Goal: Go to known website: Go to known website

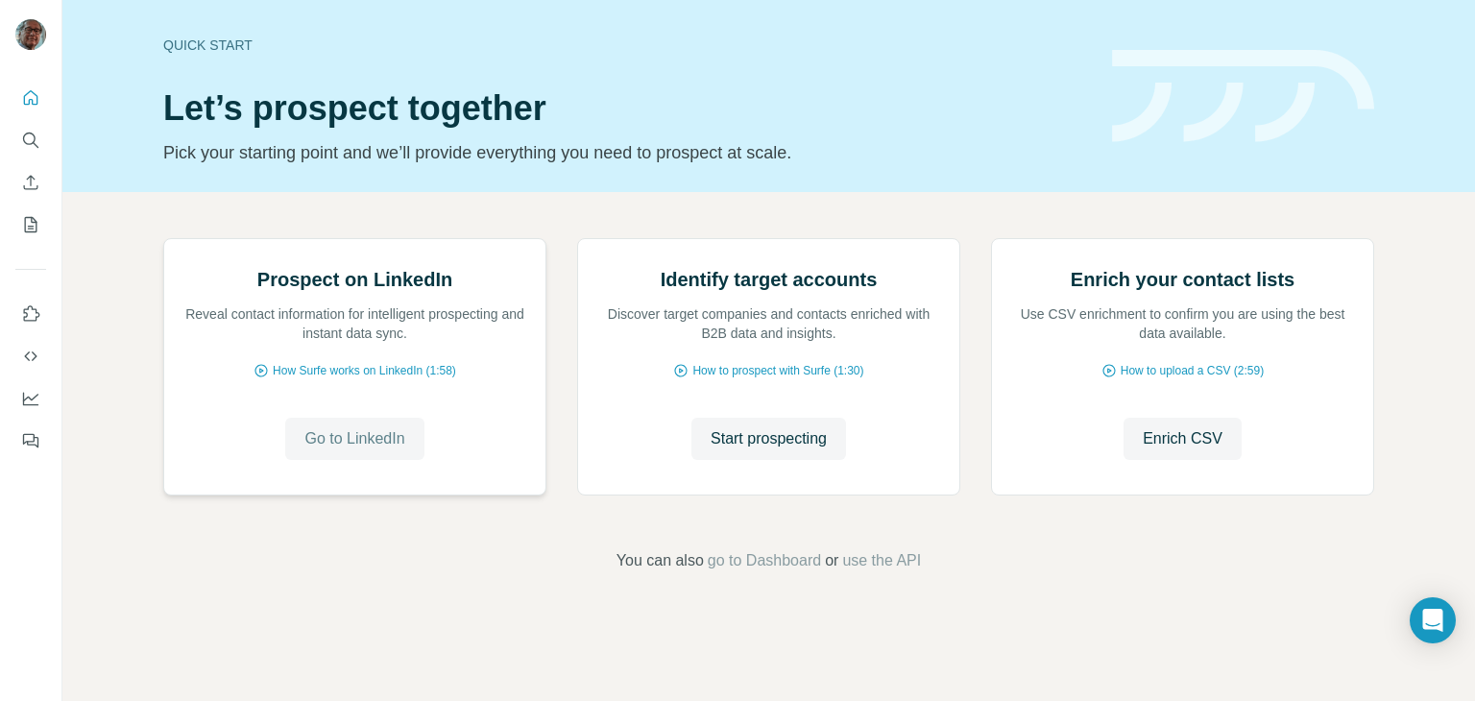
click at [375, 450] on span "Go to LinkedIn" at bounding box center [354, 438] width 100 height 23
